Goal: Transaction & Acquisition: Purchase product/service

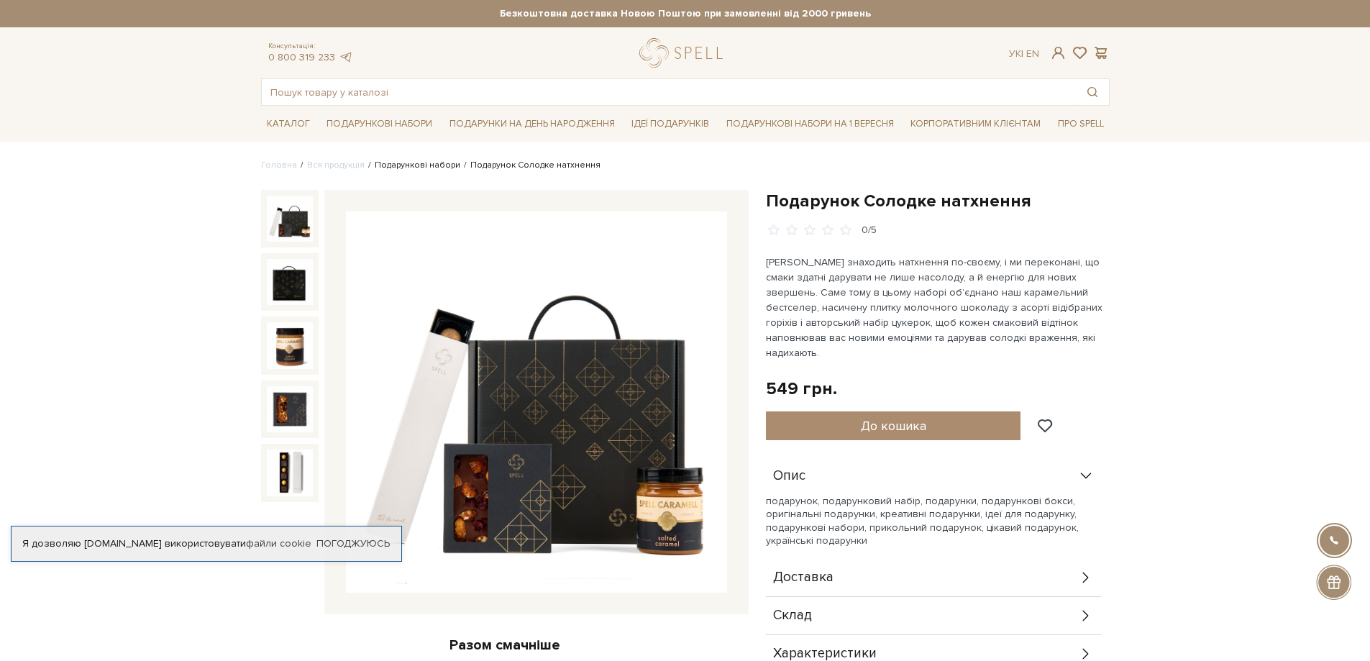
click at [423, 167] on link "Подарункові набори" at bounding box center [418, 165] width 86 height 11
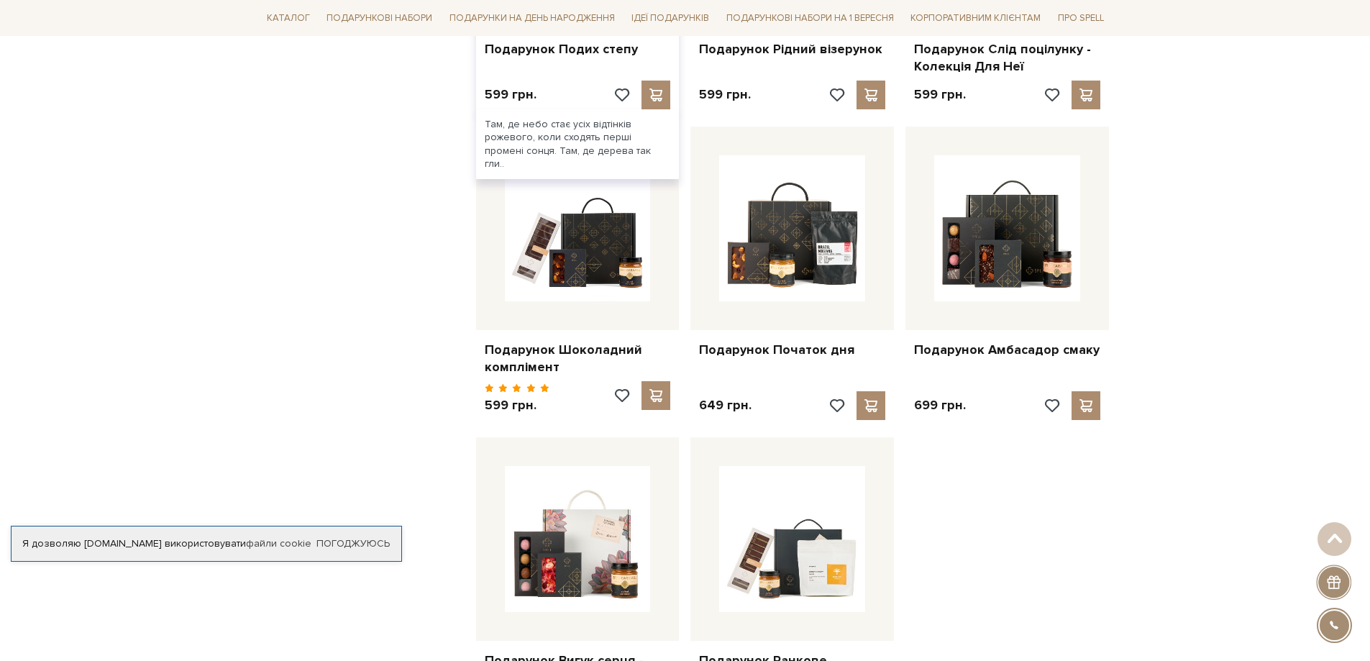
scroll to position [1366, 0]
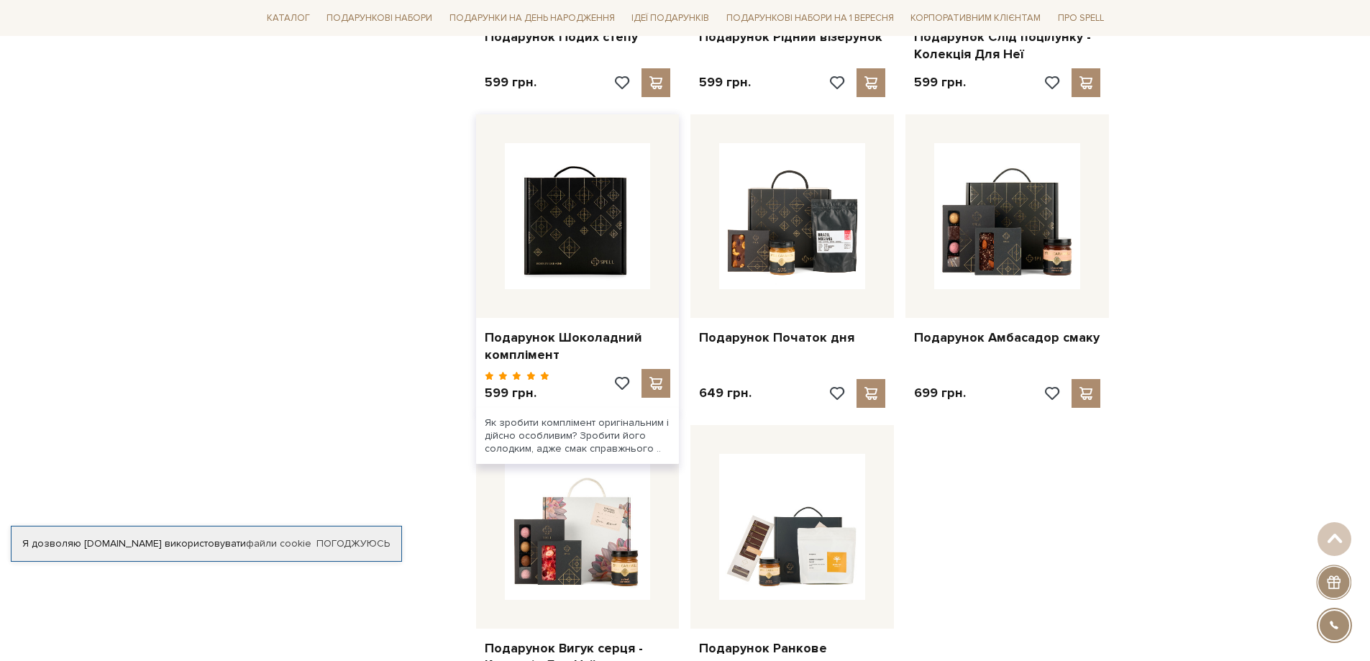
click at [572, 223] on img at bounding box center [578, 216] width 146 height 146
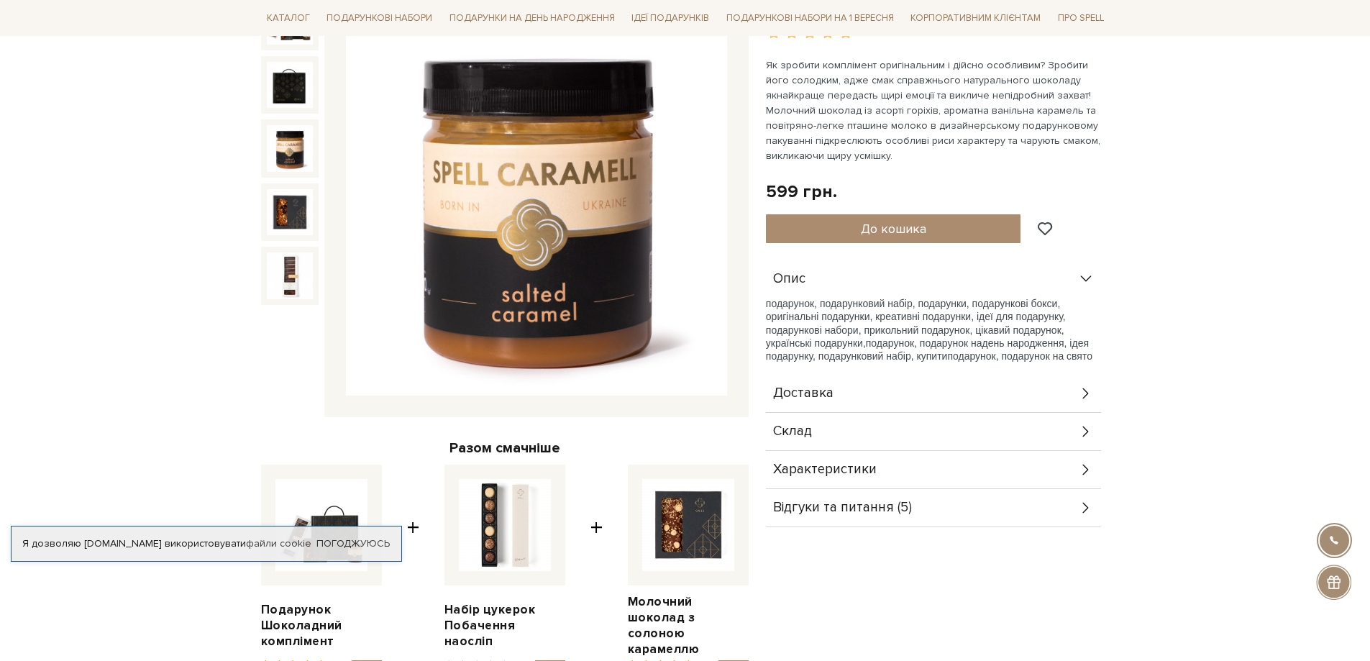
scroll to position [216, 0]
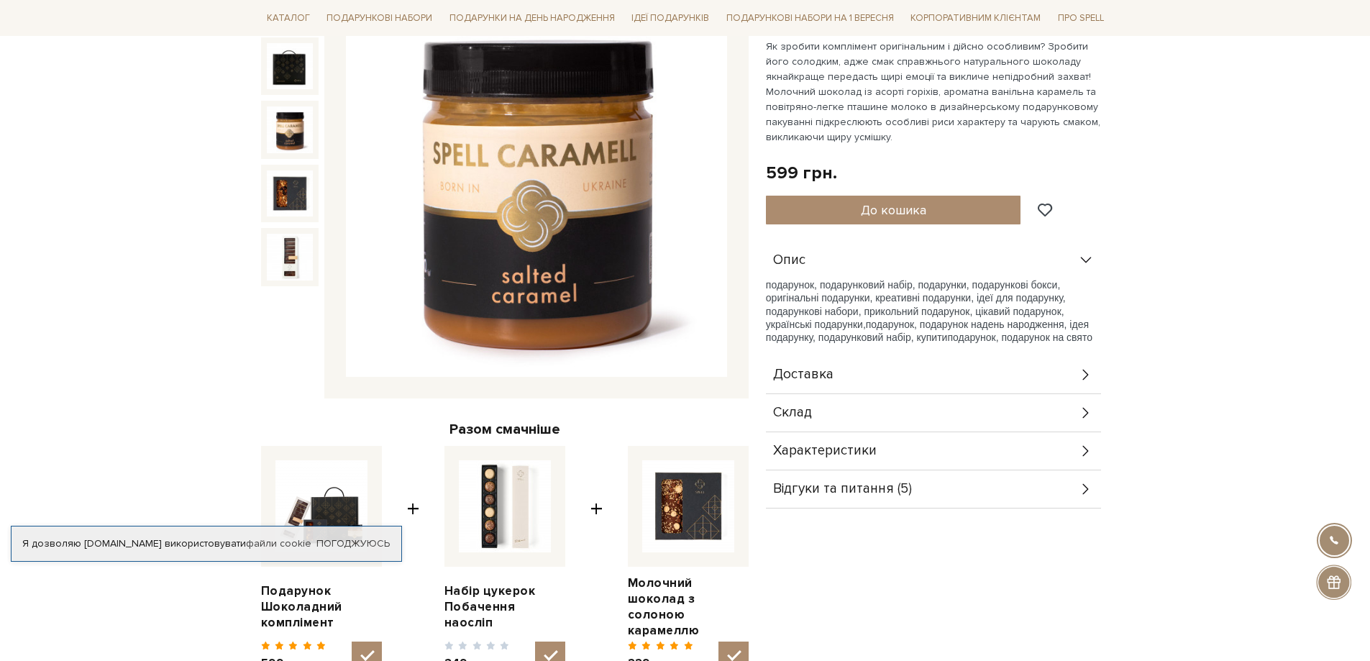
click at [853, 410] on div "Склад" at bounding box center [933, 412] width 335 height 37
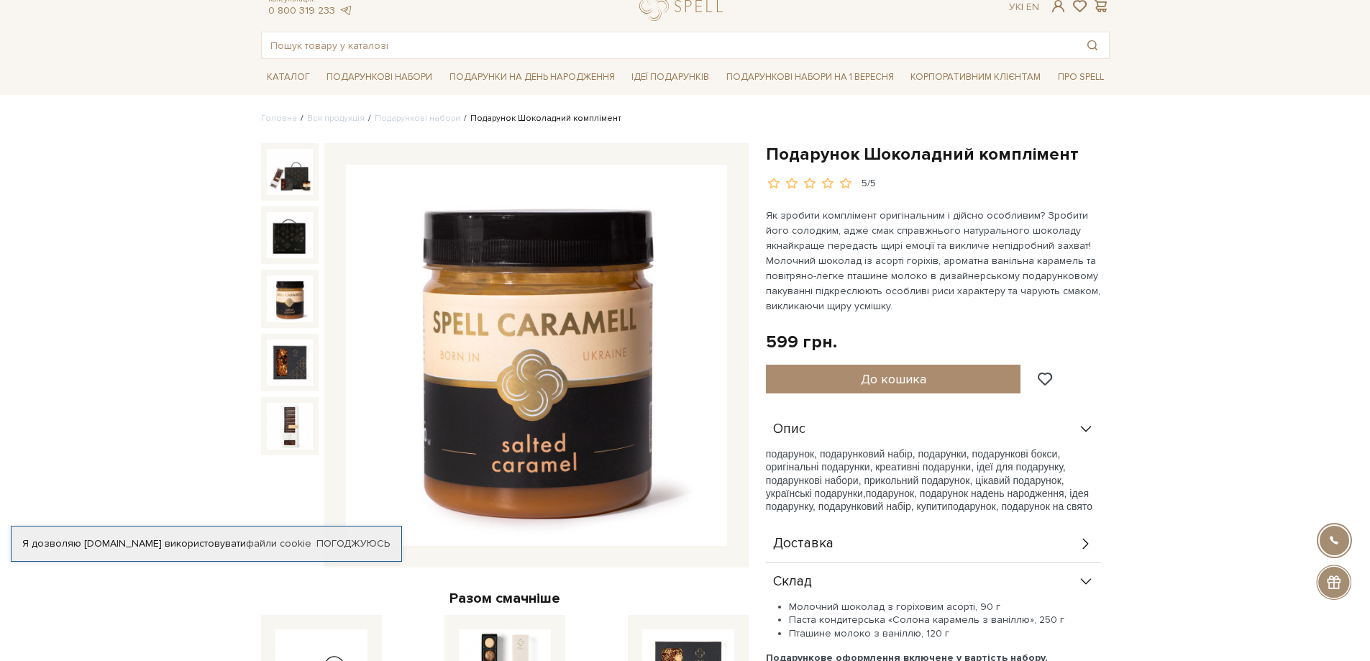
scroll to position [0, 0]
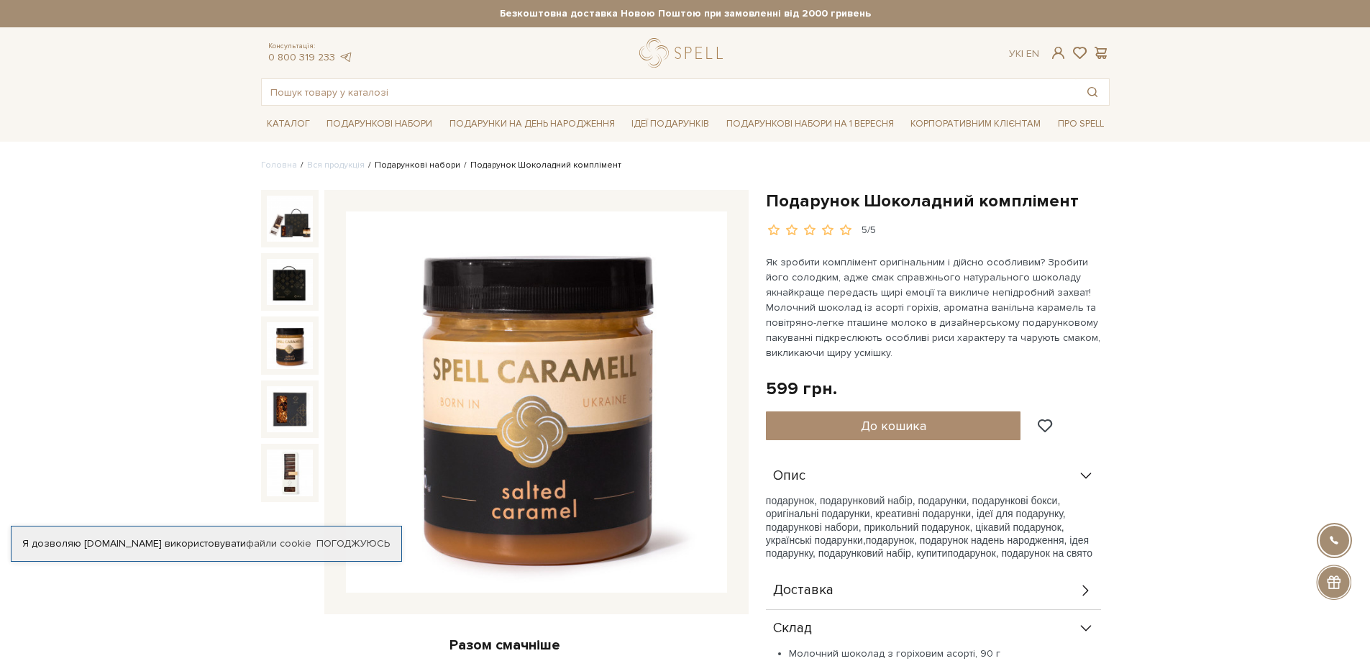
click at [420, 164] on link "Подарункові набори" at bounding box center [418, 165] width 86 height 11
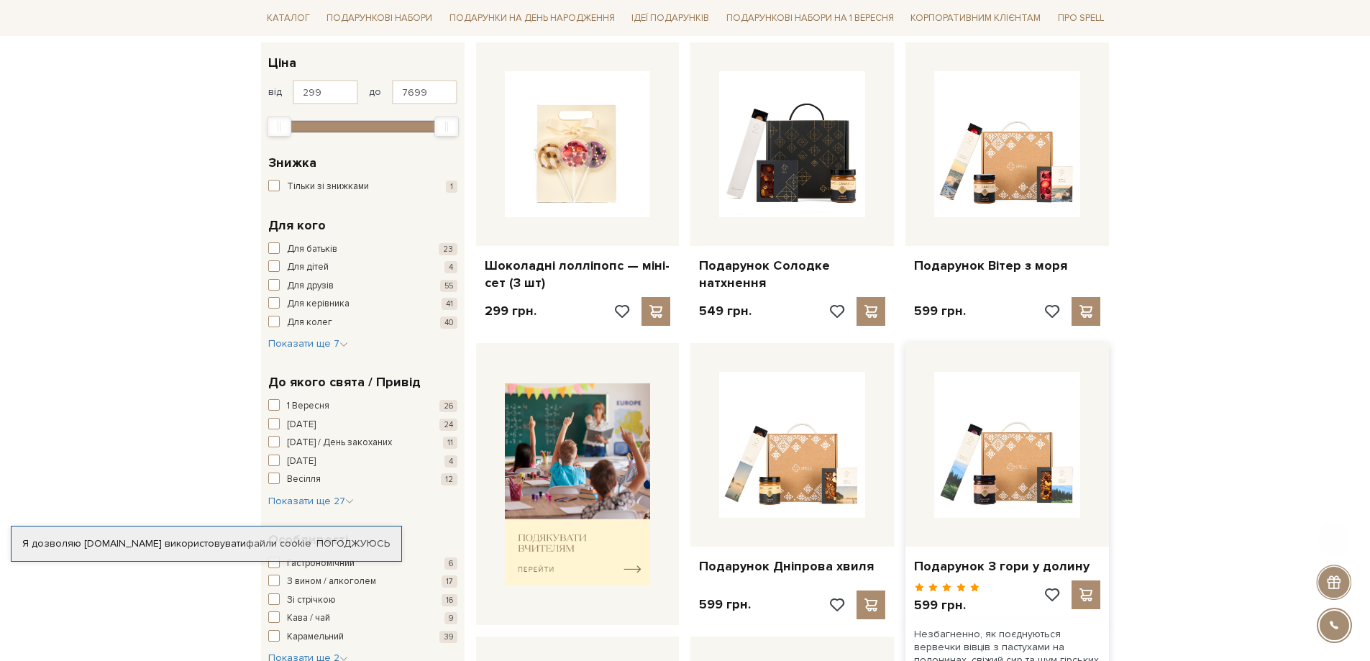
scroll to position [288, 0]
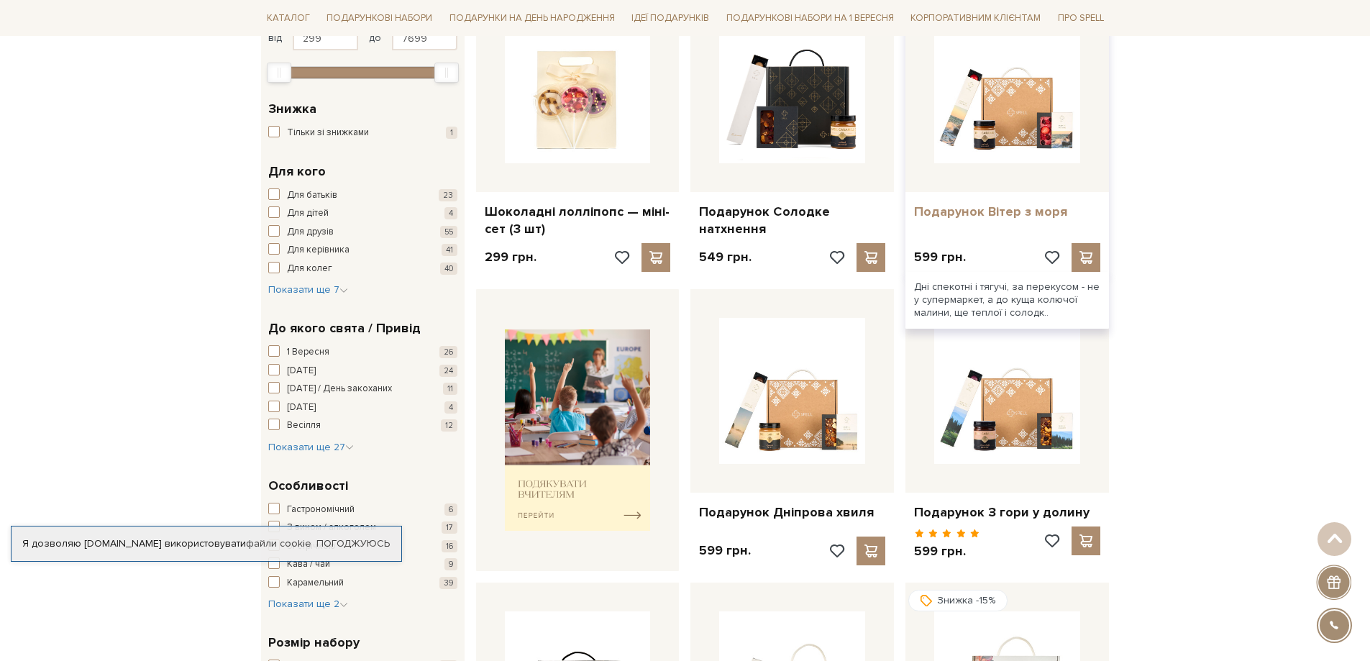
click at [1019, 210] on link "Подарунок Вітер з моря" at bounding box center [1007, 211] width 186 height 17
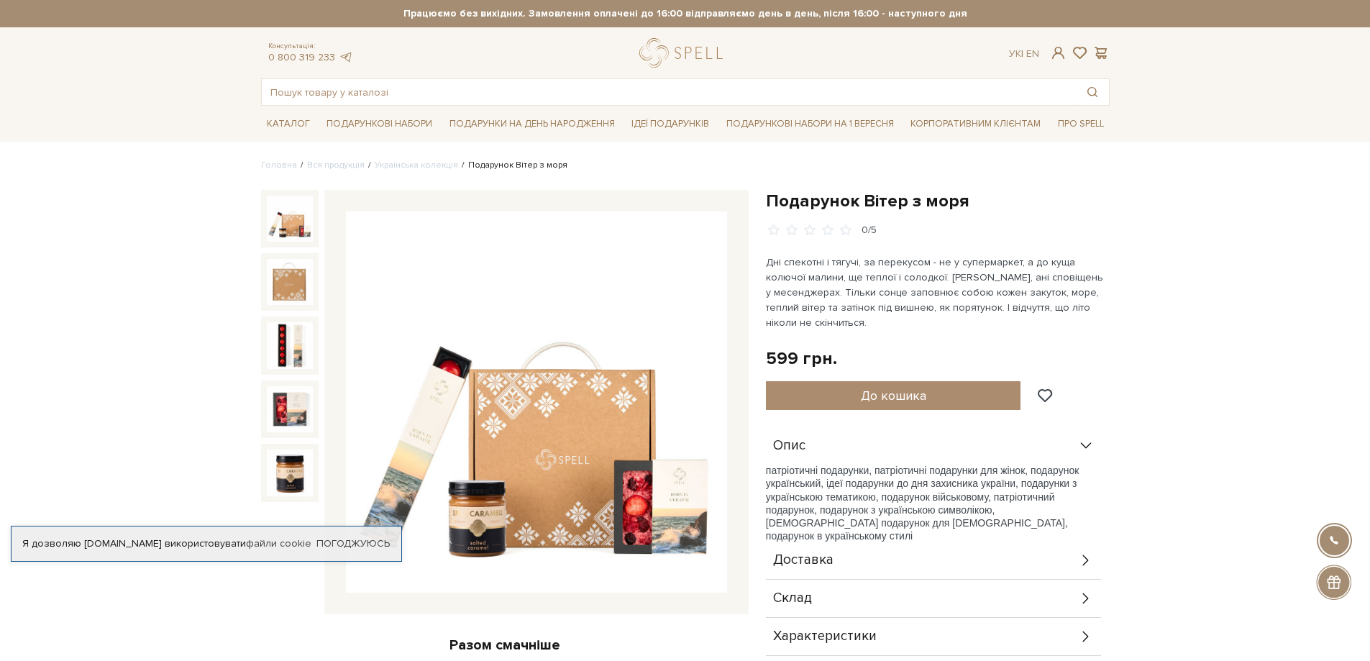
click at [796, 600] on span "Склад" at bounding box center [792, 598] width 39 height 13
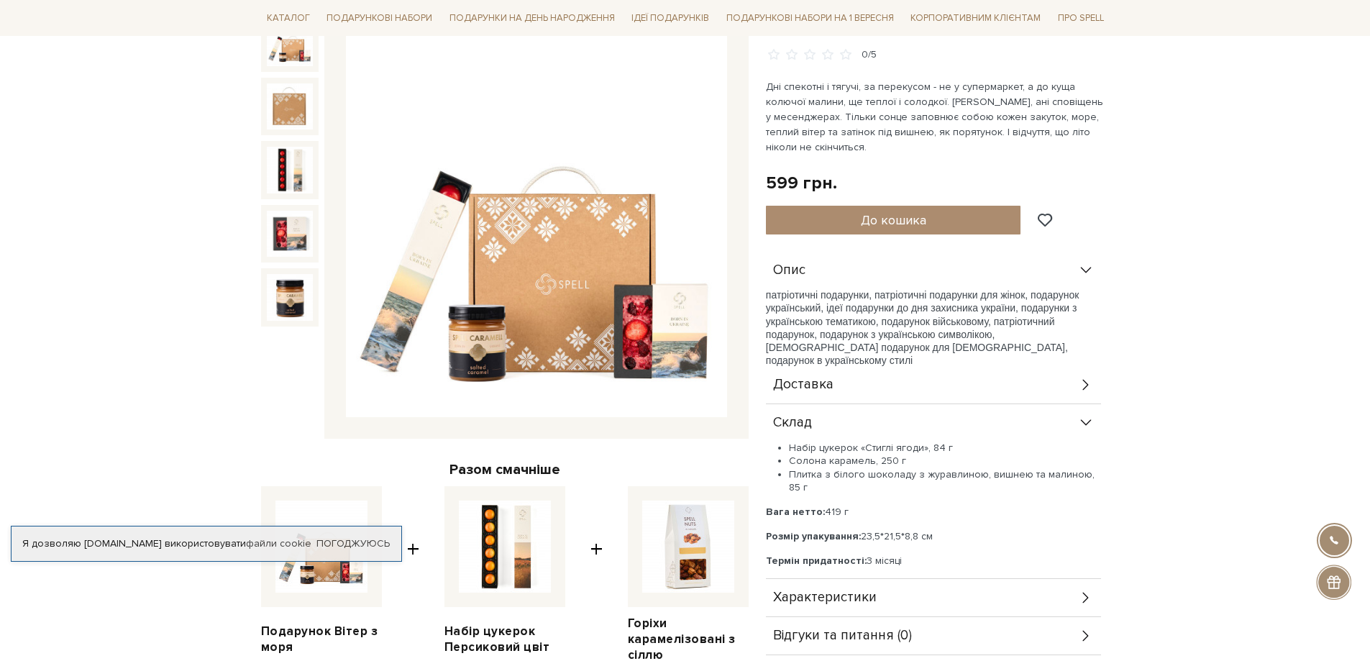
scroll to position [216, 0]
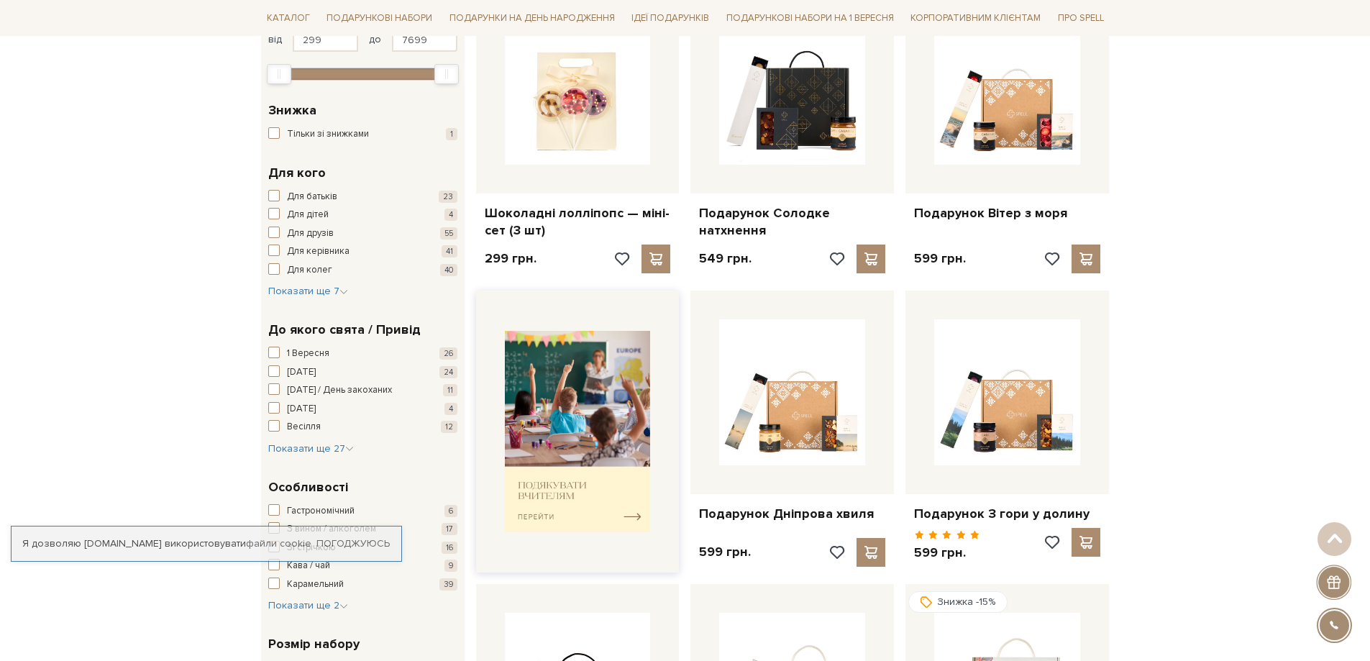
scroll to position [286, 0]
click at [623, 388] on img at bounding box center [578, 432] width 146 height 202
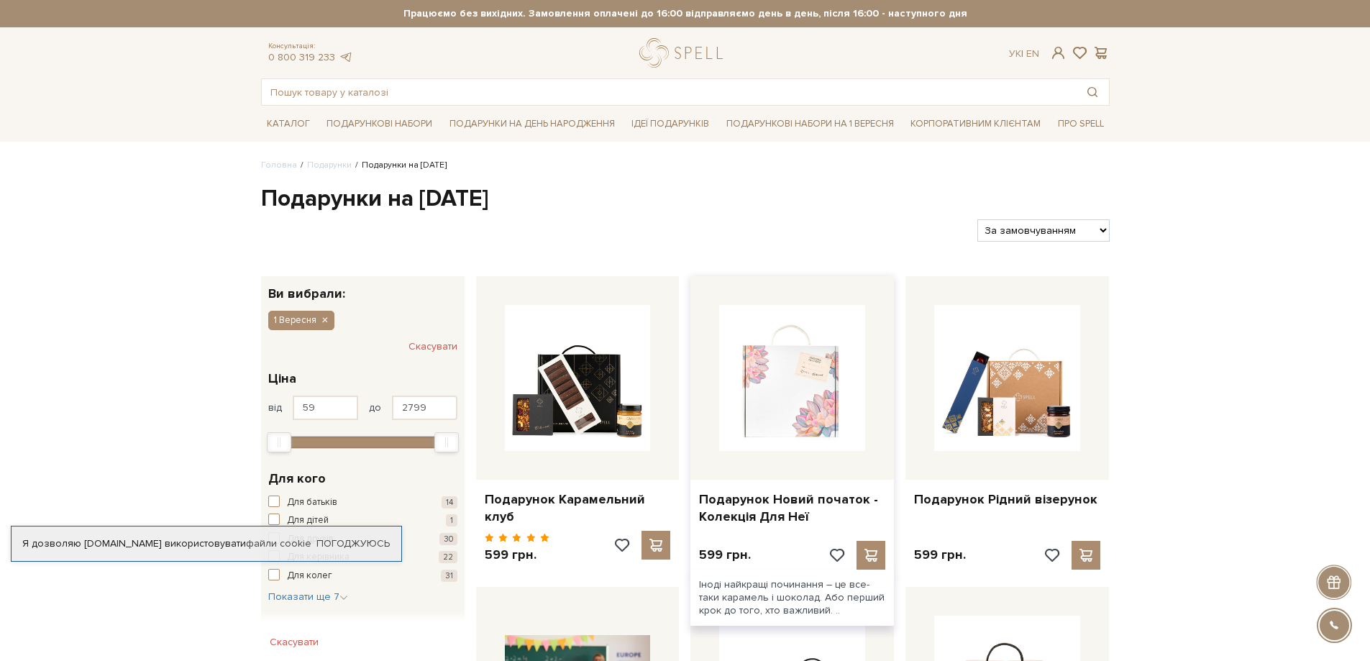
click at [792, 382] on img at bounding box center [792, 378] width 146 height 146
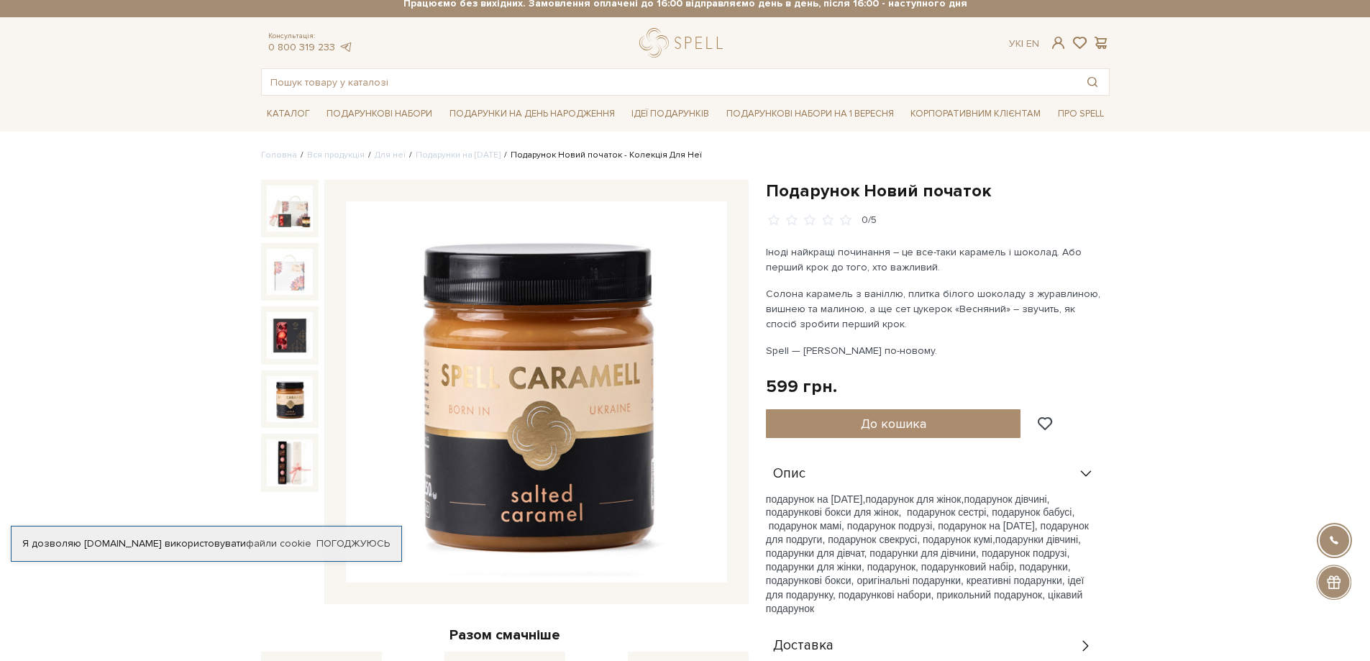
scroll to position [216, 0]
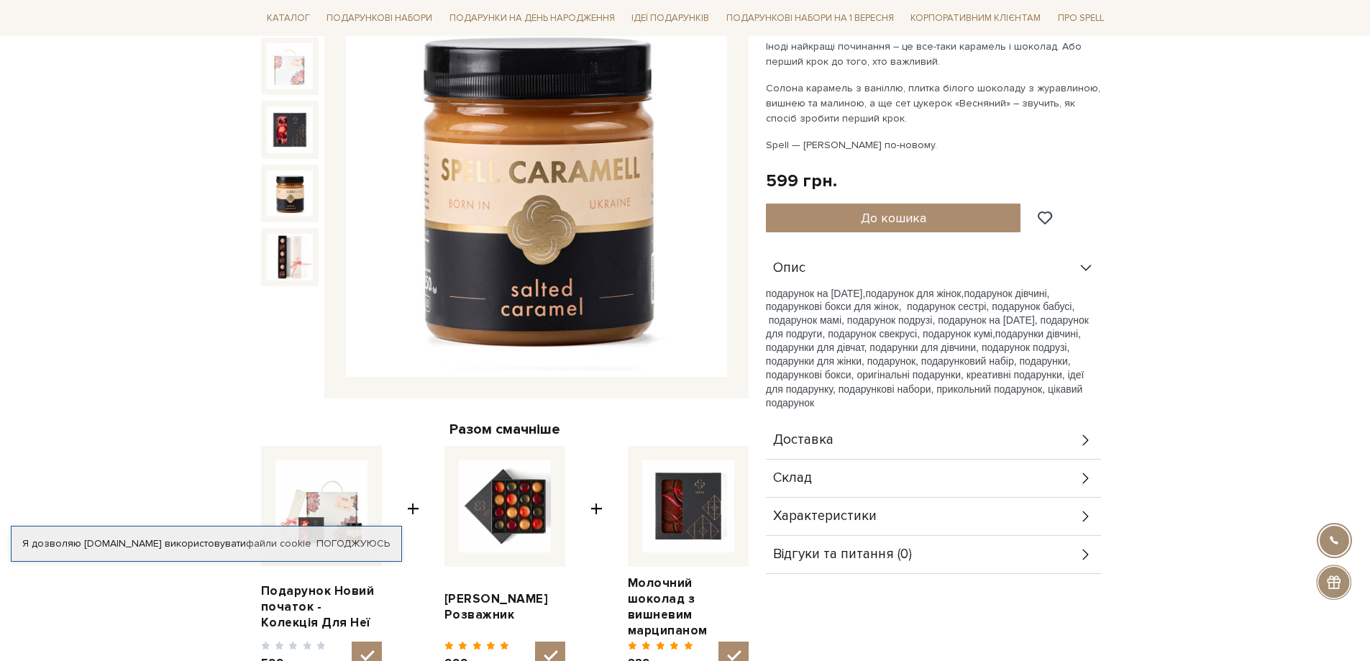
click at [892, 484] on div "Склад" at bounding box center [933, 477] width 335 height 37
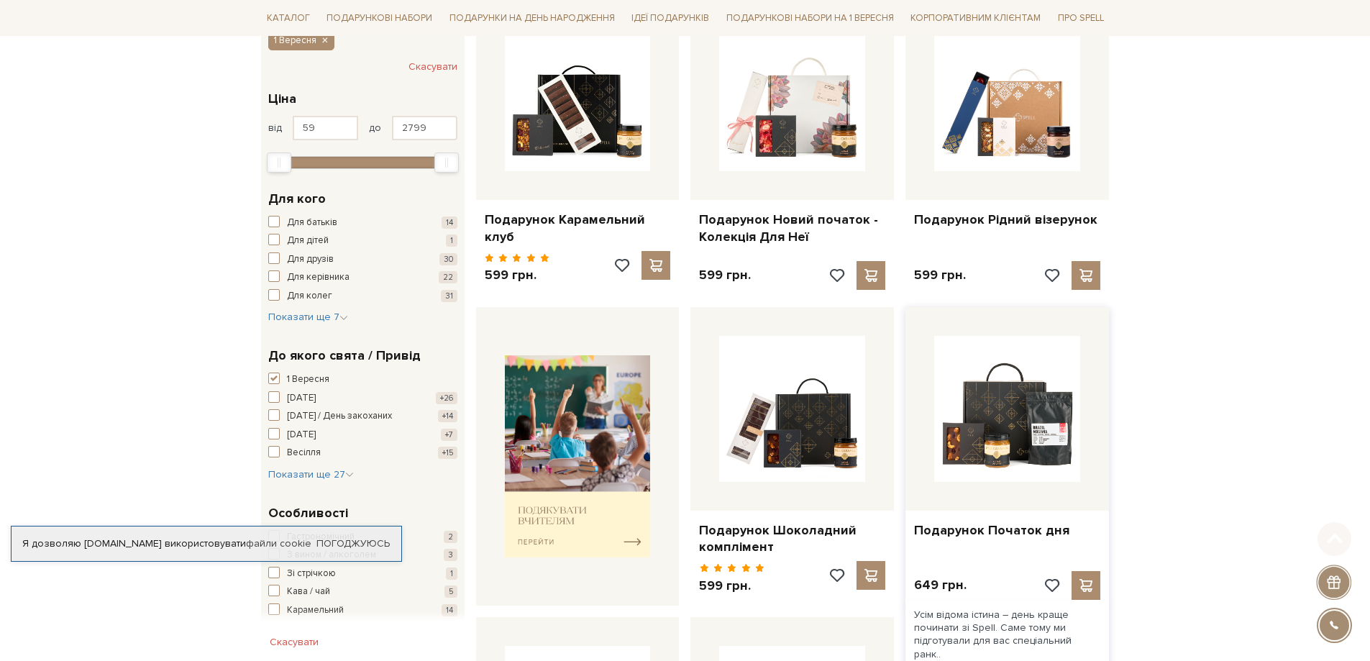
scroll to position [288, 0]
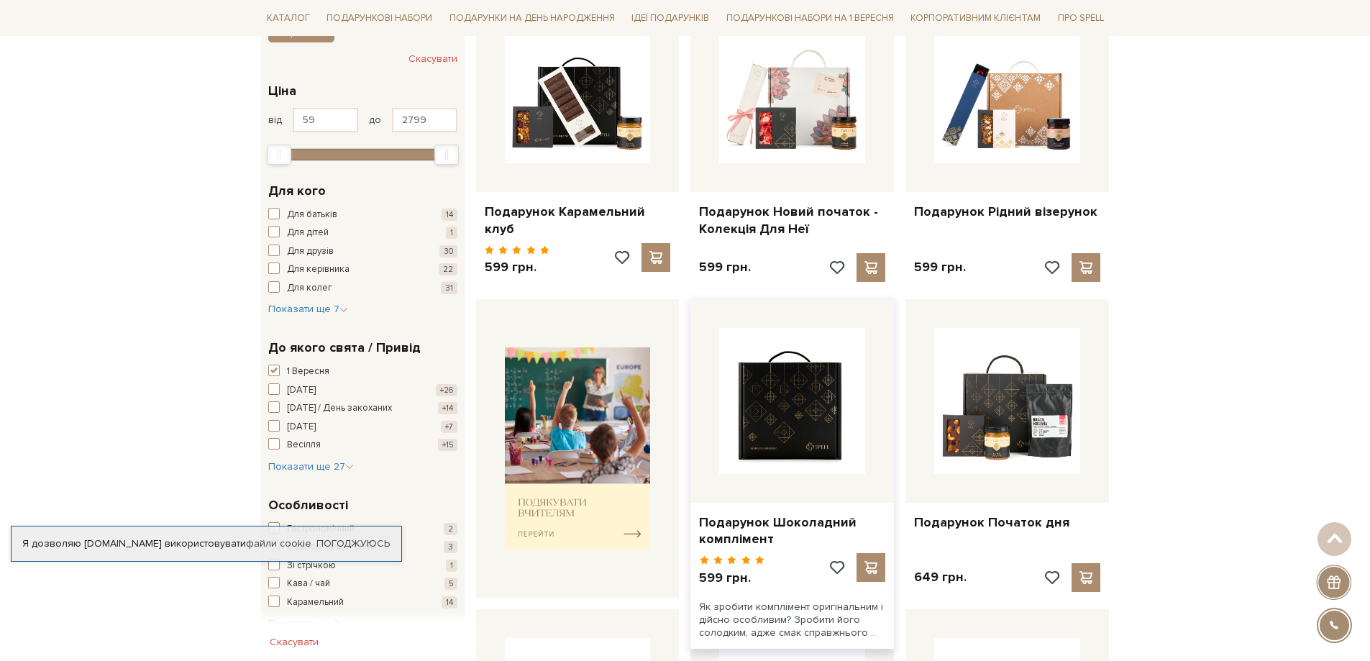
click at [809, 403] on img at bounding box center [792, 401] width 146 height 146
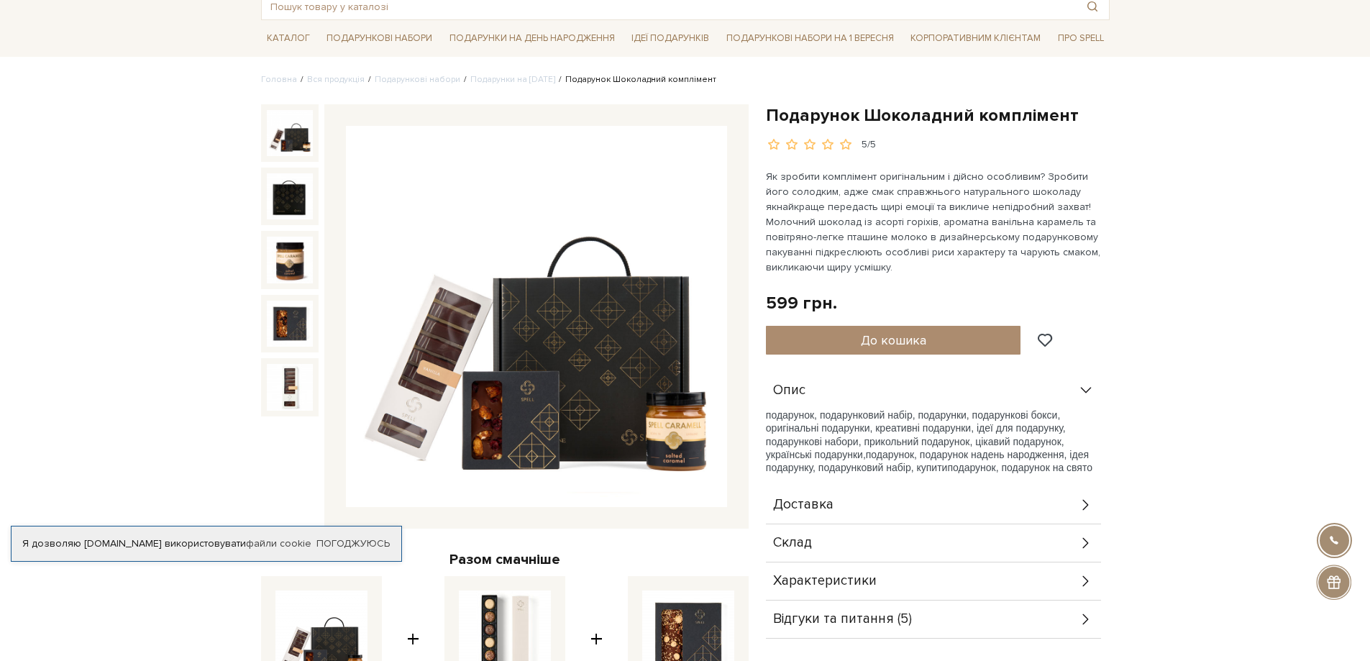
scroll to position [216, 0]
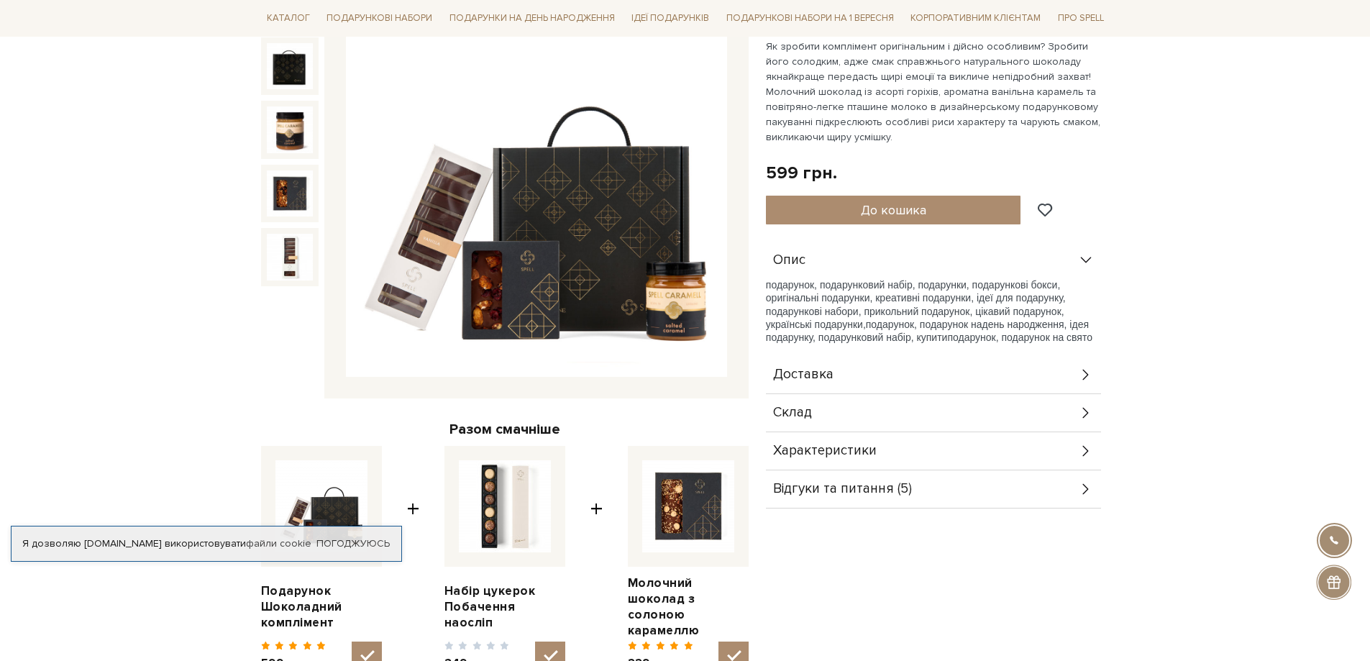
click at [818, 414] on div "Склад" at bounding box center [933, 412] width 335 height 37
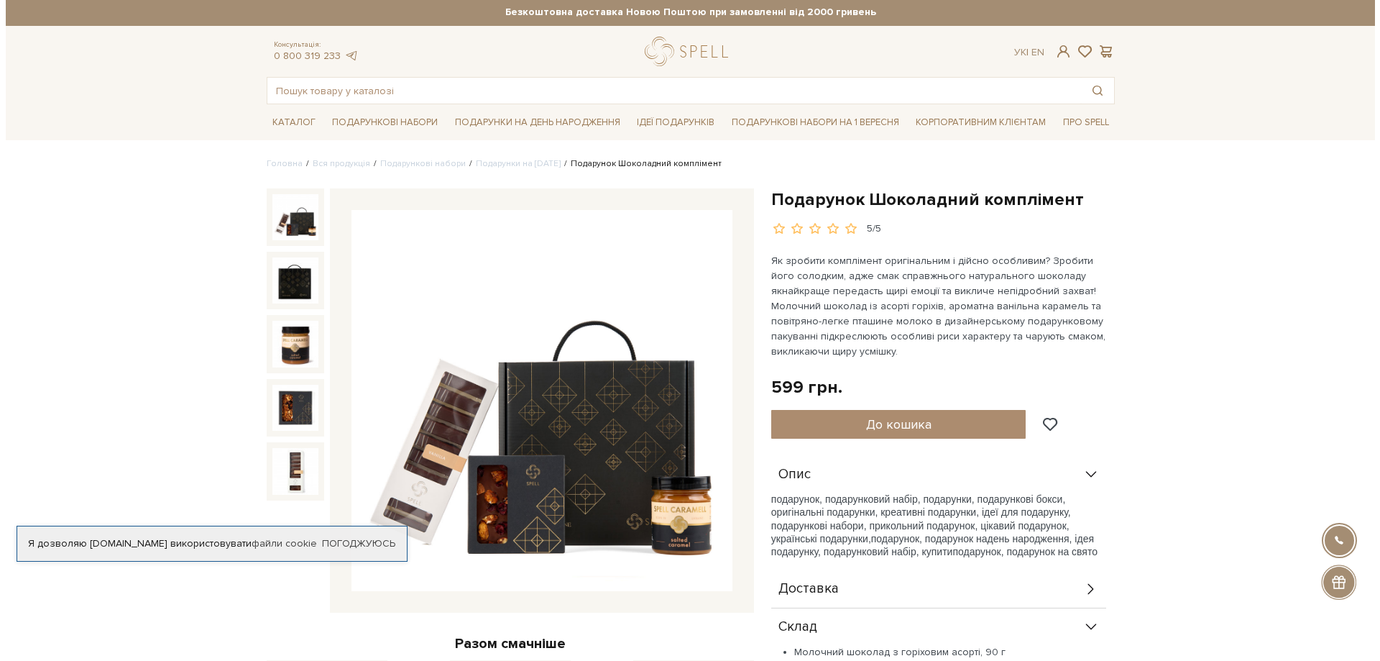
scroll to position [0, 0]
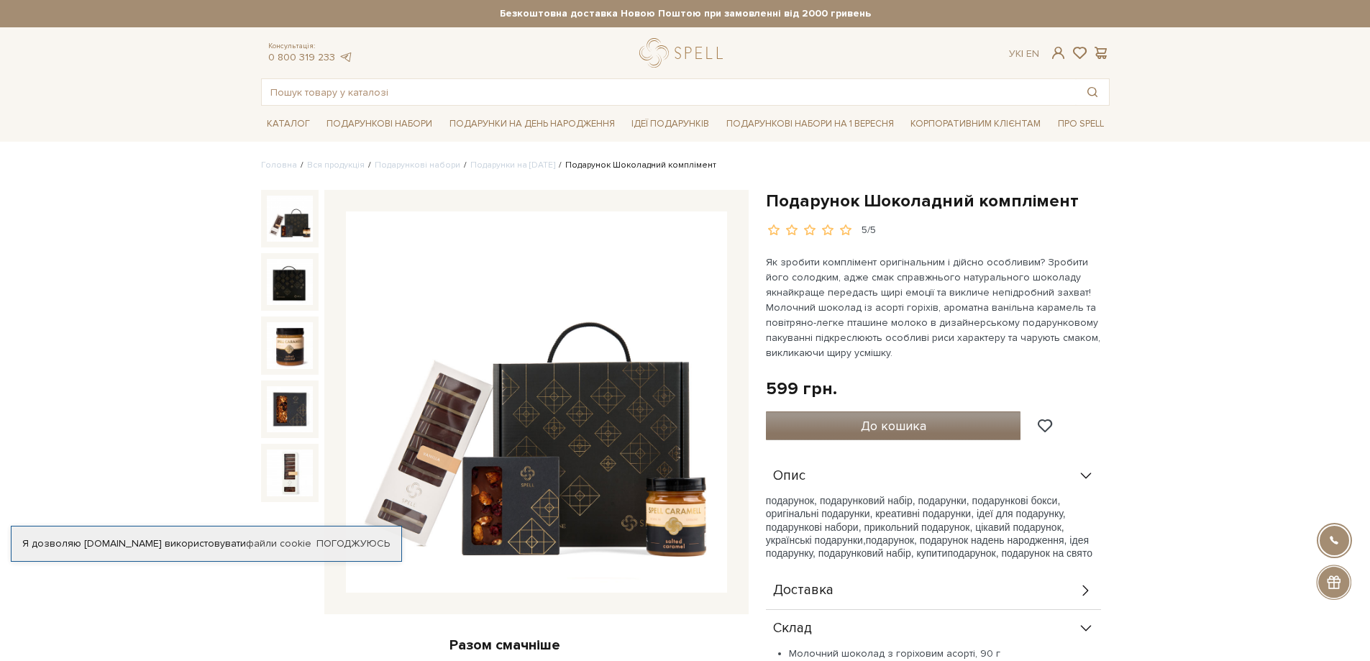
click at [914, 427] on span "До кошика" at bounding box center [893, 426] width 65 height 16
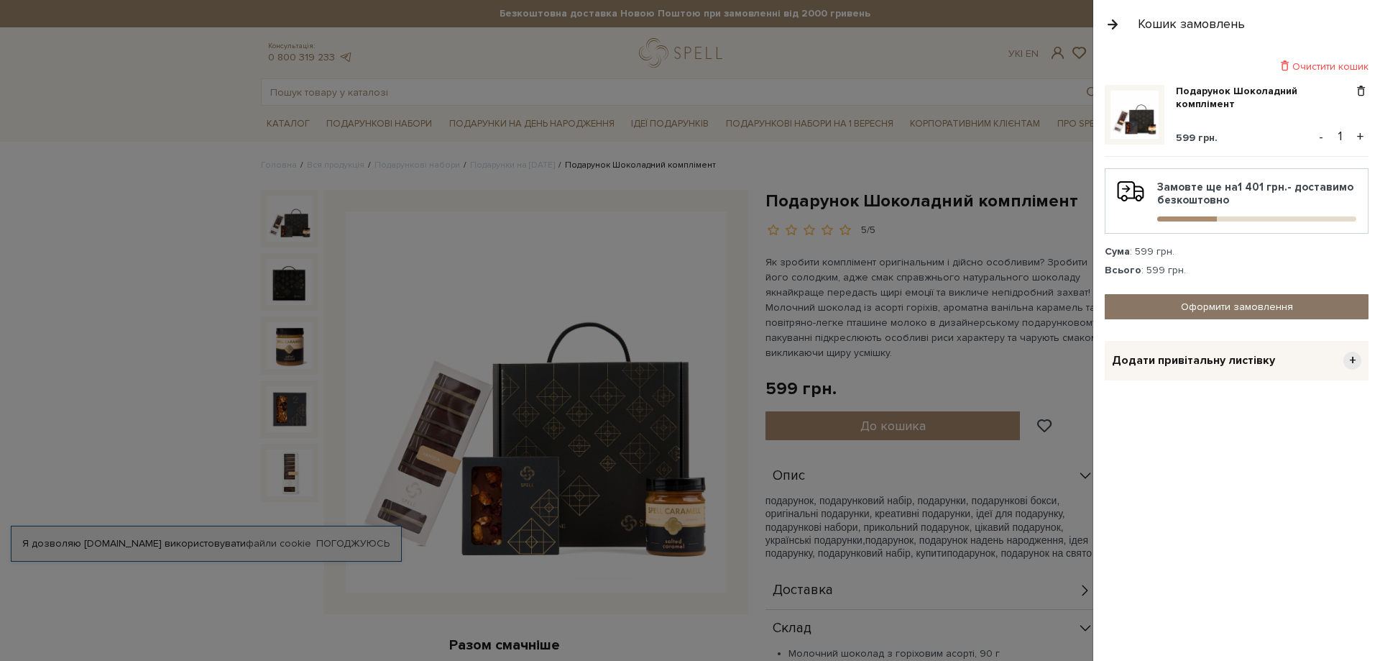
click at [1159, 306] on link "Оформити замовлення" at bounding box center [1237, 306] width 264 height 25
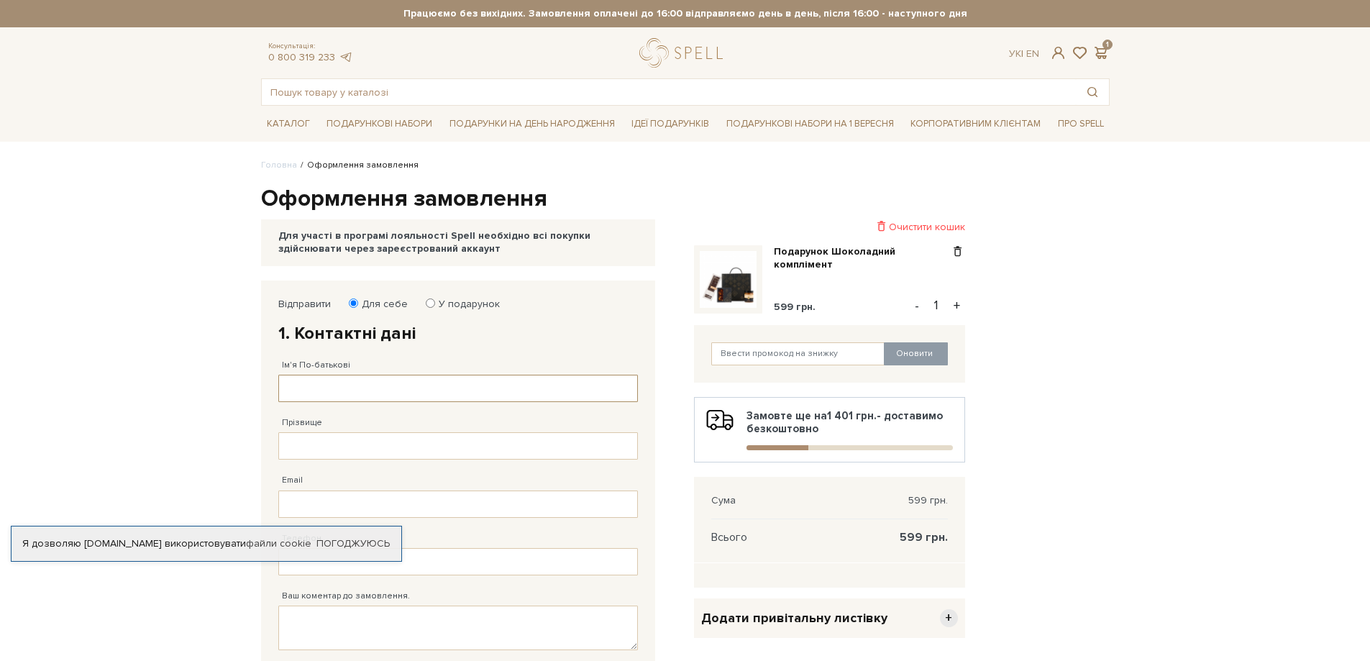
click at [326, 382] on input "Ім'я По-батькові" at bounding box center [457, 388] width 359 height 27
type input "[PERSON_NAME]"
type input "[EMAIL_ADDRESS][DOMAIN_NAME]"
type input "[PHONE_NUMBER]"
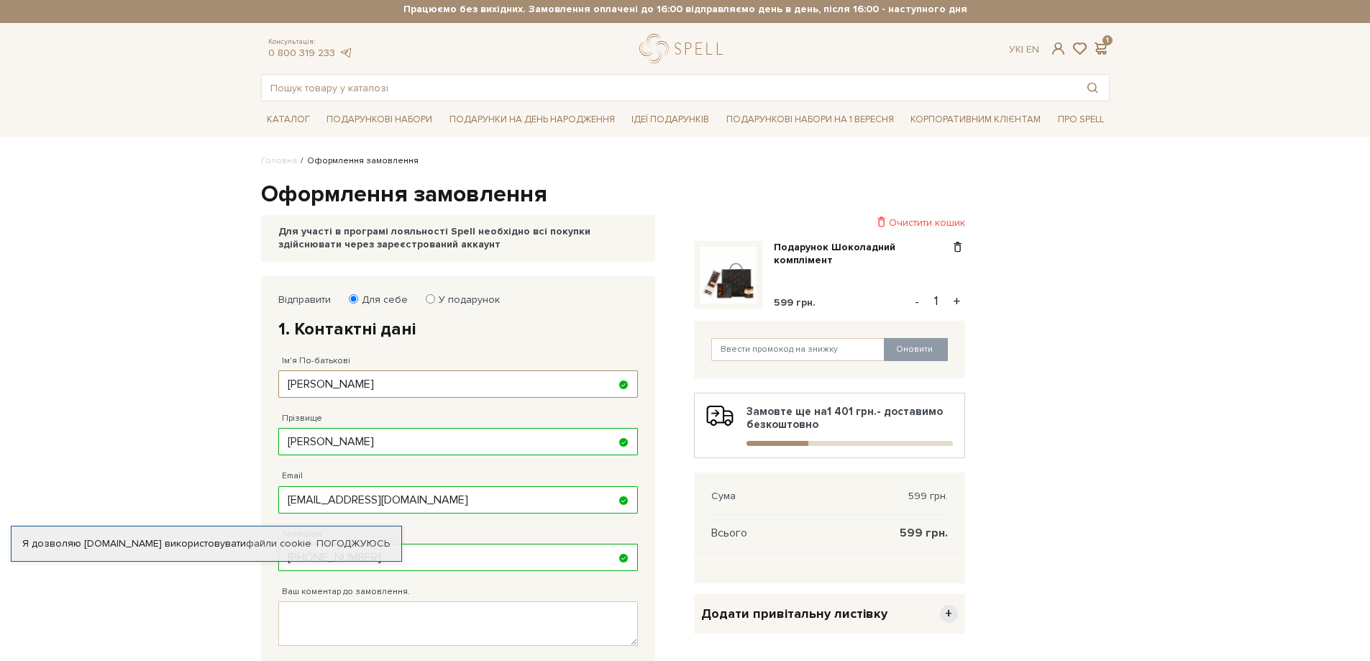
scroll to position [359, 0]
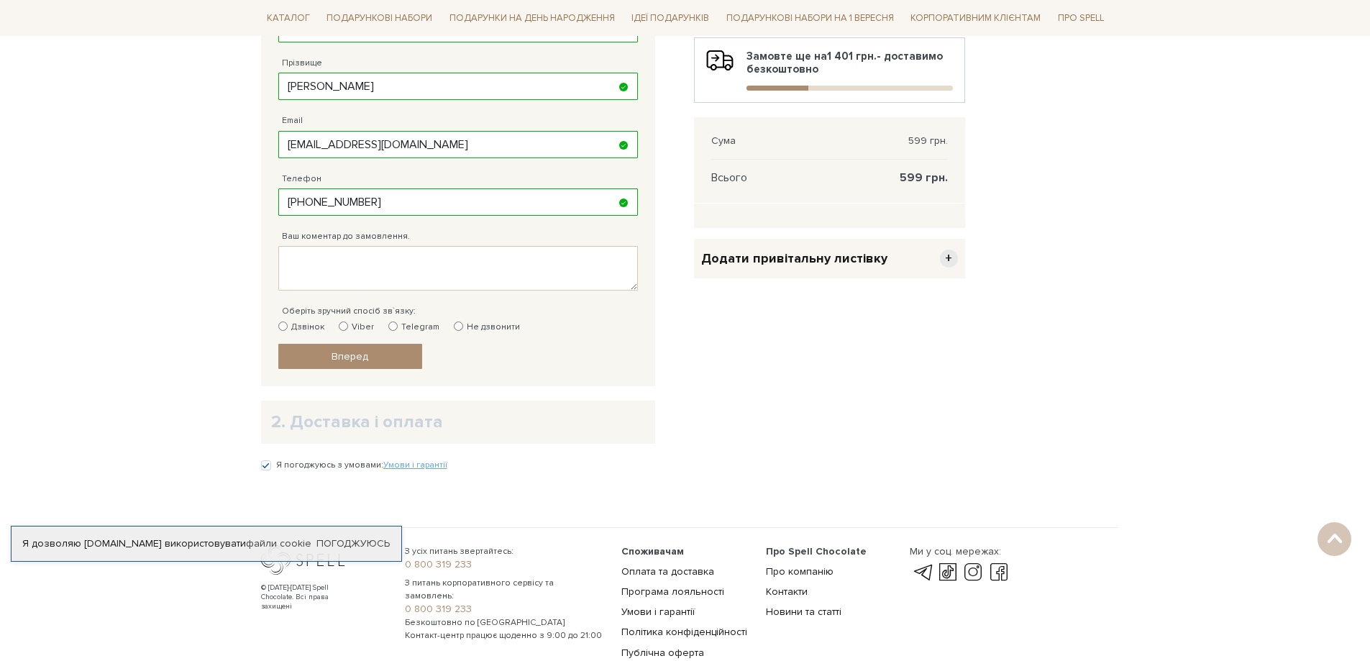
click at [454, 326] on input "Не дзвонити" at bounding box center [458, 325] width 9 height 9
radio input "true"
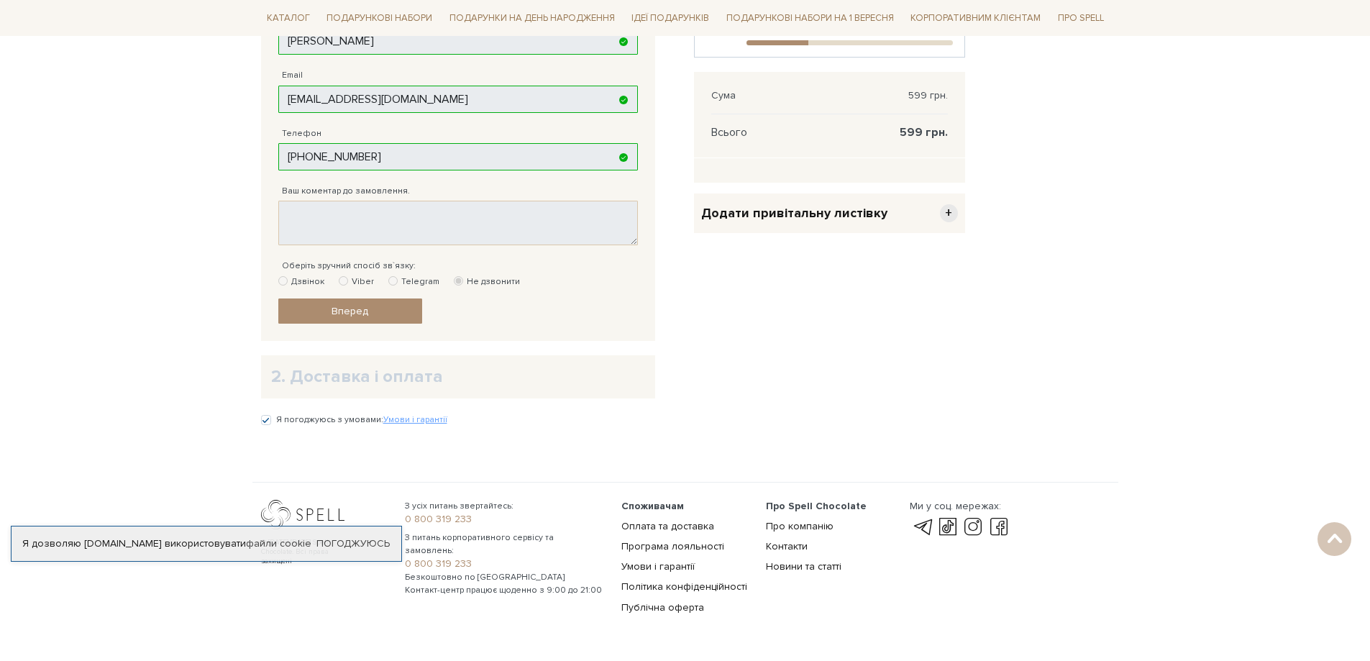
scroll to position [452, 0]
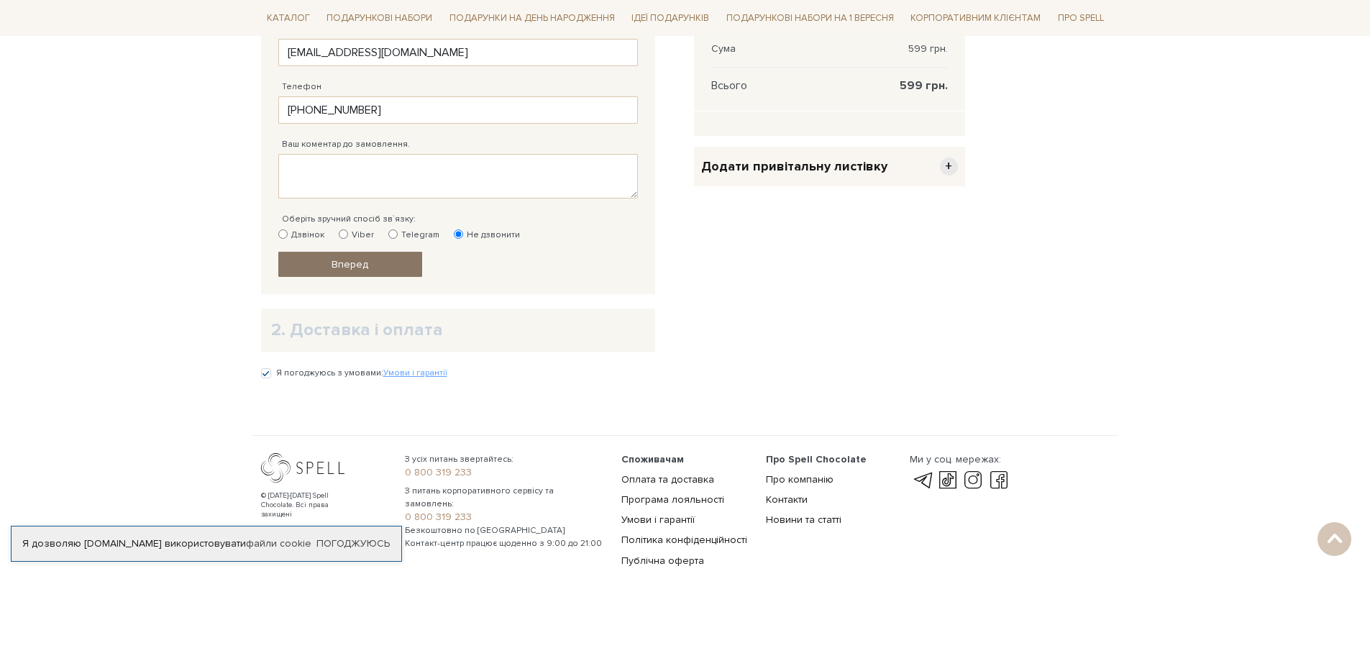
click at [372, 266] on link "Вперед" at bounding box center [350, 264] width 144 height 25
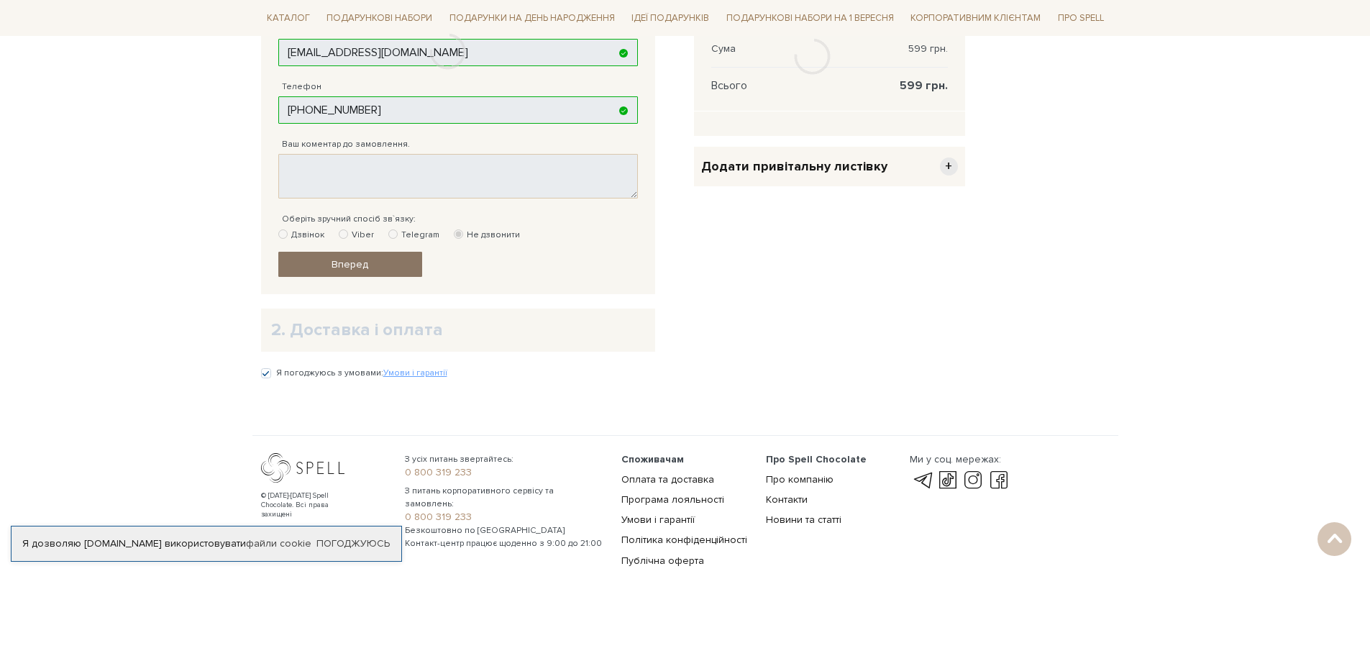
scroll to position [280, 0]
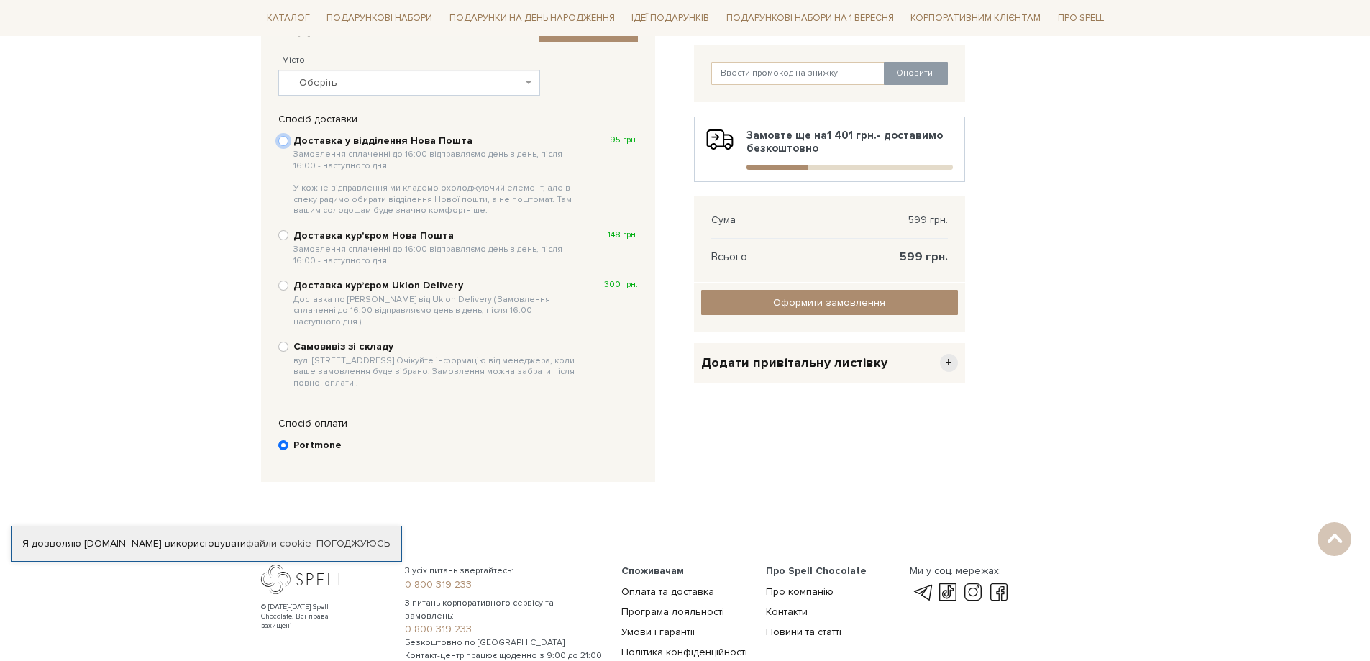
click at [285, 137] on input "Доставка у відділення Нова Пошта Замовлення сплаченні до 16:00 відправляємо ден…" at bounding box center [283, 141] width 10 height 10
radio input "true"
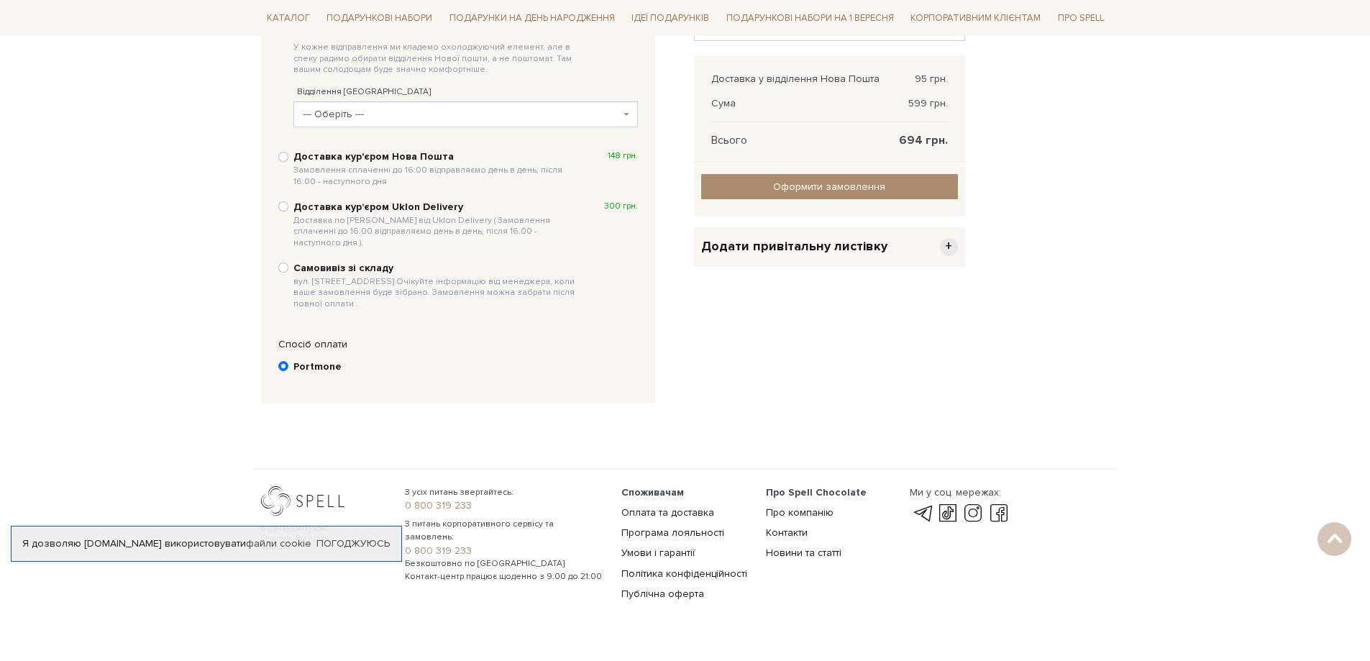
scroll to position [443, 0]
